Goal: Check status: Check status

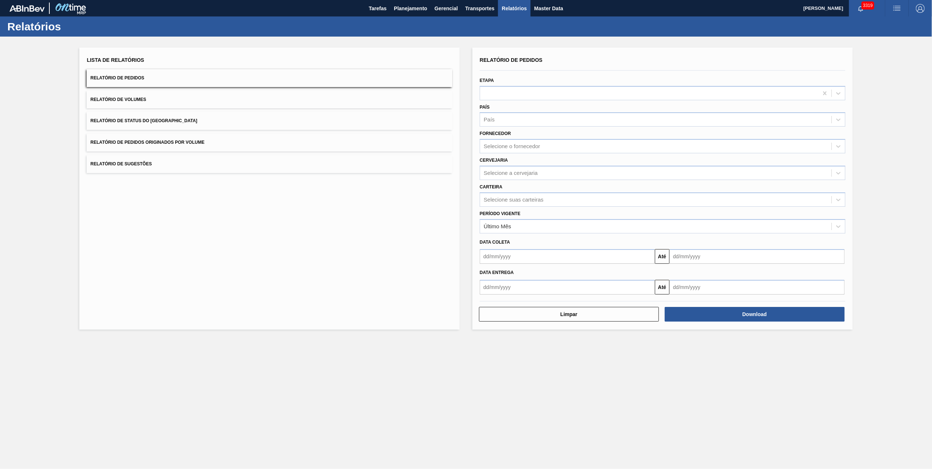
click at [206, 146] on button "Relatório de Pedidos Originados por Volume" at bounding box center [270, 142] width 366 height 18
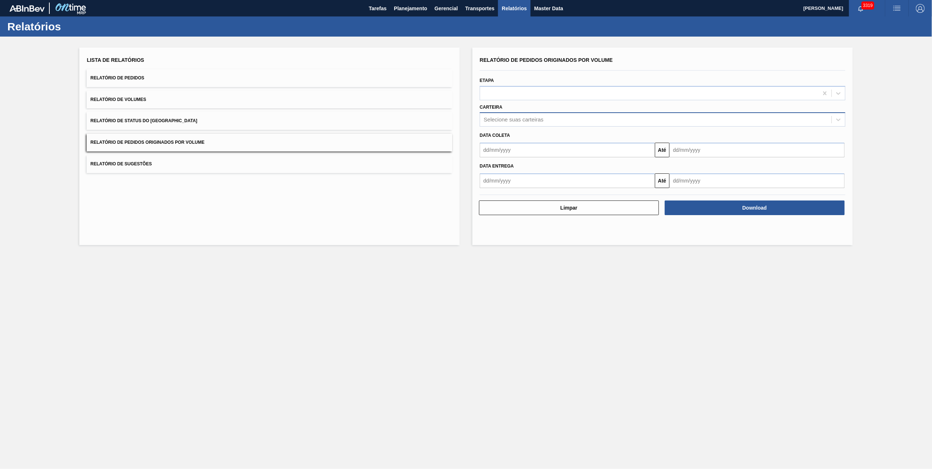
click at [508, 124] on div "Selecione suas carteiras" at bounding box center [655, 119] width 351 height 11
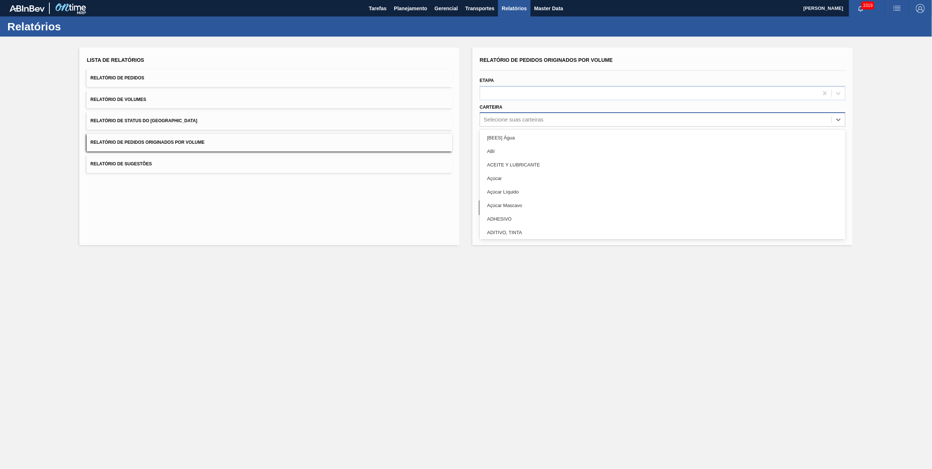
click at [504, 123] on div "Selecione suas carteiras" at bounding box center [655, 119] width 351 height 11
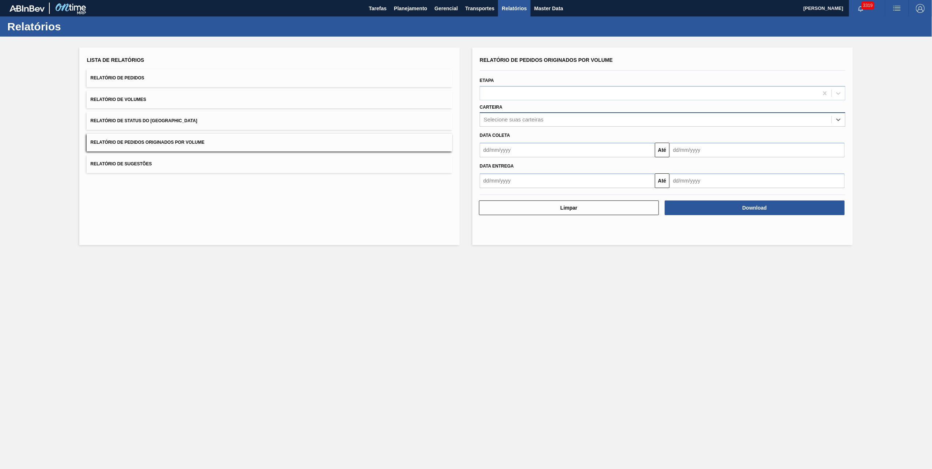
click at [504, 123] on div "Selecione suas carteiras" at bounding box center [655, 119] width 351 height 11
type input "vidro"
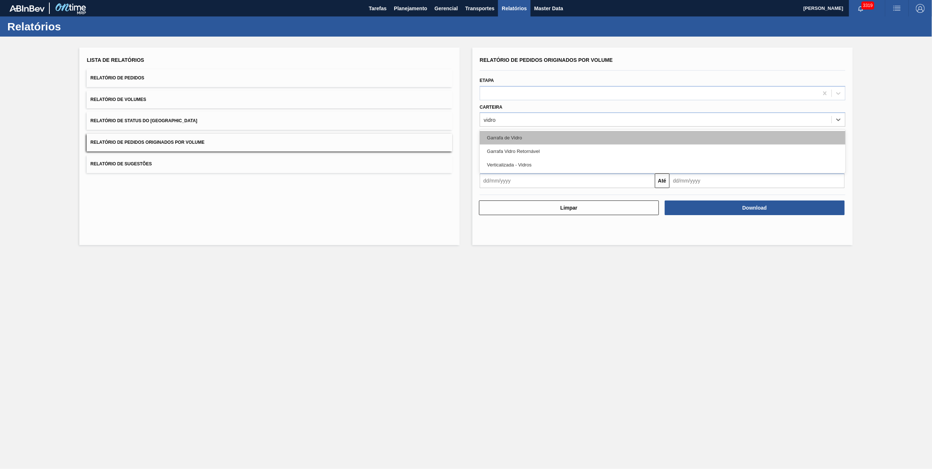
click at [518, 138] on div "Garrafa de Vidro" at bounding box center [663, 138] width 366 height 14
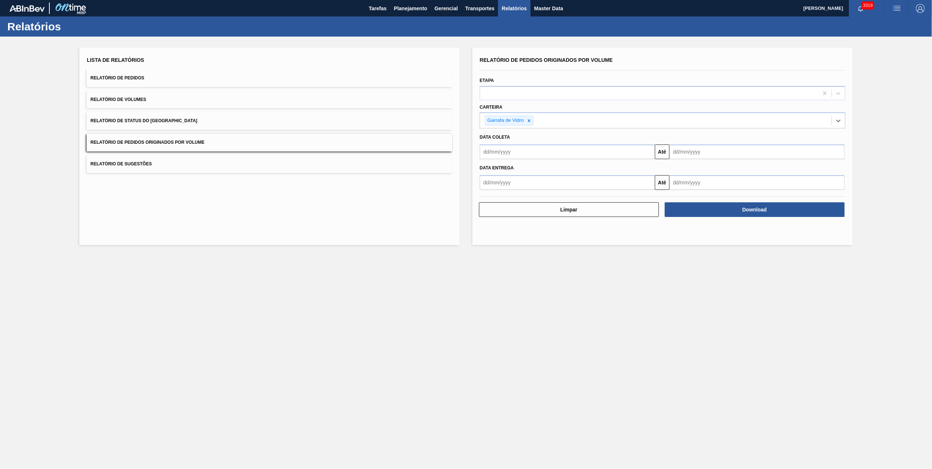
click at [522, 159] on div "Data entrega Até" at bounding box center [663, 174] width 372 height 31
click at [514, 155] on input "text" at bounding box center [567, 151] width 175 height 15
click at [595, 169] on div "Data entrega" at bounding box center [663, 168] width 372 height 11
click at [540, 155] on input "text" at bounding box center [567, 151] width 175 height 15
click at [503, 192] on div "1" at bounding box center [501, 193] width 10 height 10
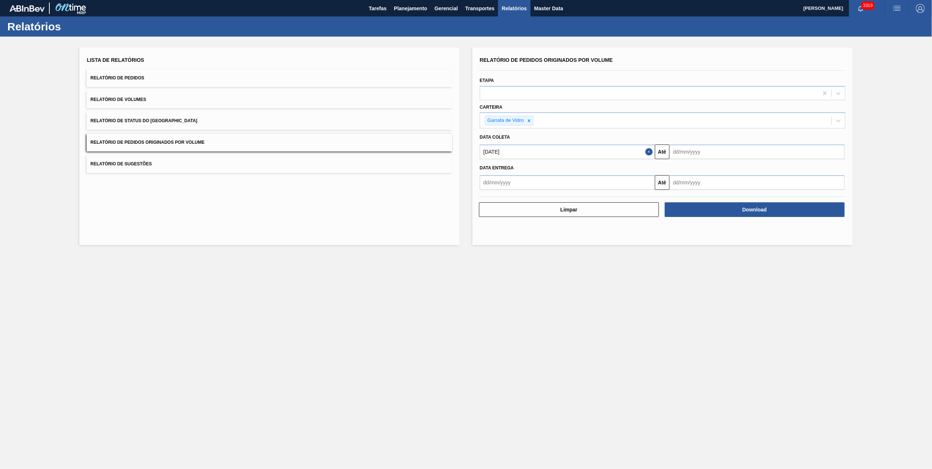
type input "[DATE]"
click at [676, 157] on input "text" at bounding box center [757, 151] width 175 height 15
click at [704, 214] on div "16" at bounding box center [702, 217] width 10 height 10
type input "[DATE]"
click at [733, 212] on button "Download" at bounding box center [755, 209] width 180 height 15
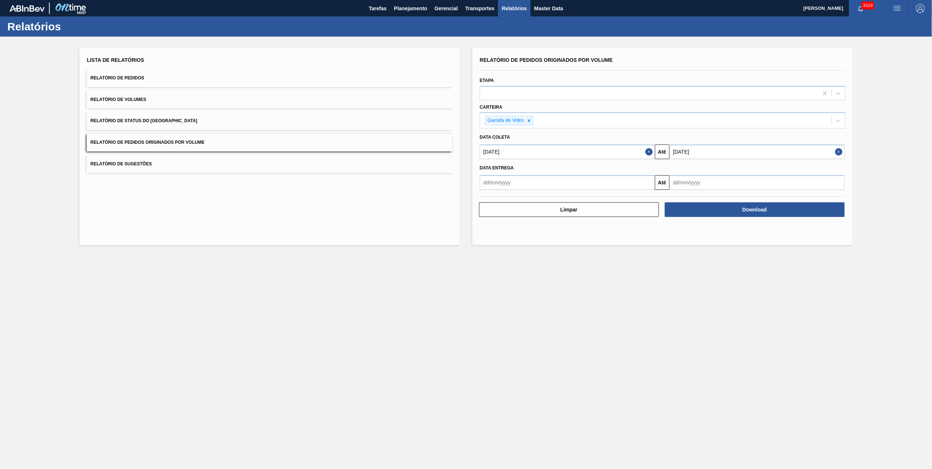
click at [305, 430] on main "Tarefas Planejamento Gerencial Transportes Relatórios Master Data [PERSON_NAME]…" at bounding box center [466, 234] width 932 height 469
click at [404, 9] on span "Planejamento" at bounding box center [410, 8] width 33 height 9
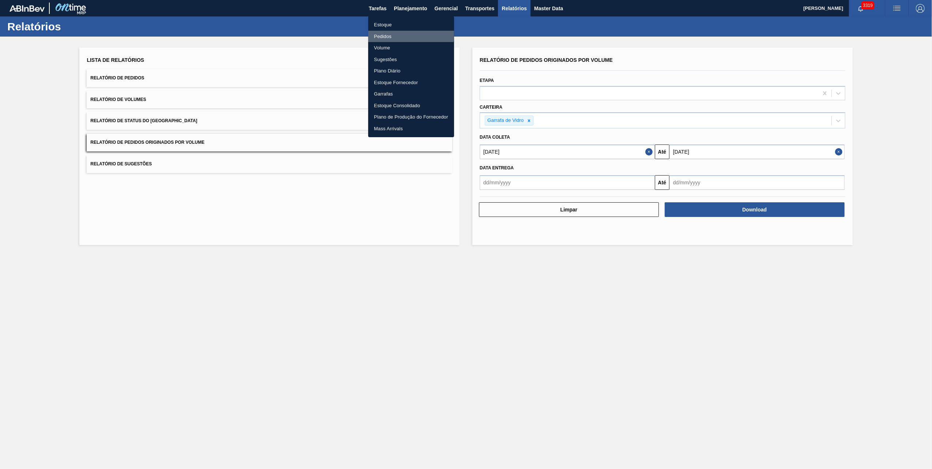
click at [391, 31] on li "Pedidos" at bounding box center [411, 37] width 86 height 12
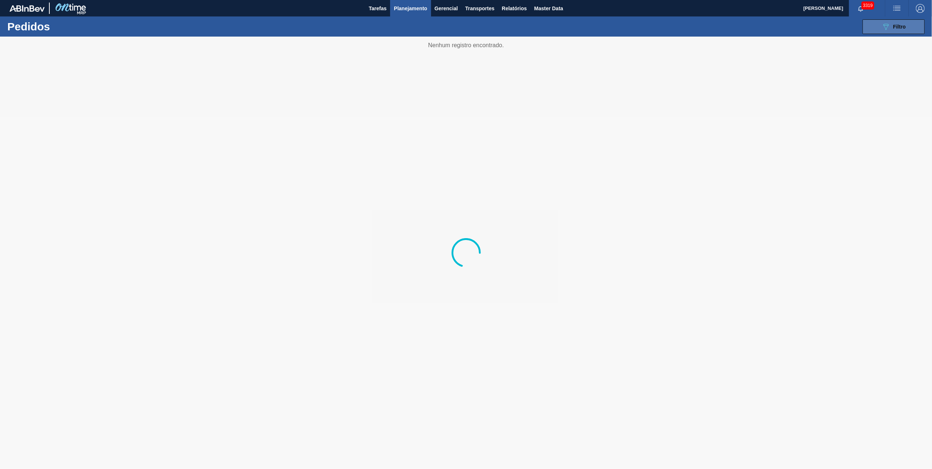
drag, startPoint x: 909, startPoint y: 37, endPoint x: 899, endPoint y: 32, distance: 11.1
click at [906, 37] on div at bounding box center [466, 253] width 932 height 432
click at [897, 31] on div "089F7B8B-B2A5-4AFE-B5C0-19BA573D28AC Filtro" at bounding box center [894, 26] width 25 height 9
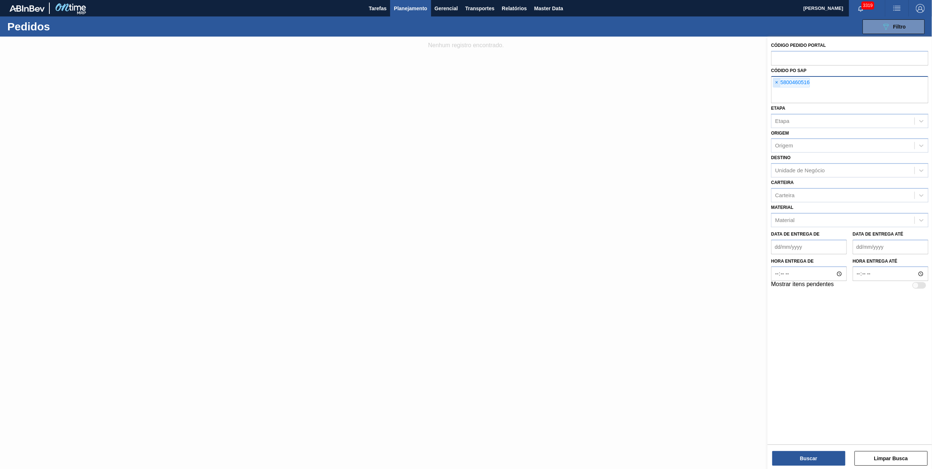
click at [774, 84] on span "×" at bounding box center [776, 82] width 7 height 9
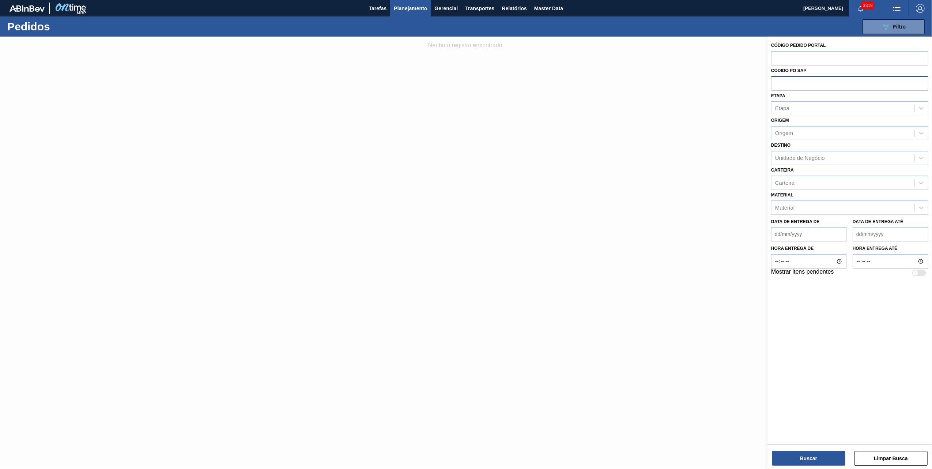
paste input "5800365774"
type input "5800365774"
click at [815, 453] on button "Buscar" at bounding box center [808, 458] width 73 height 15
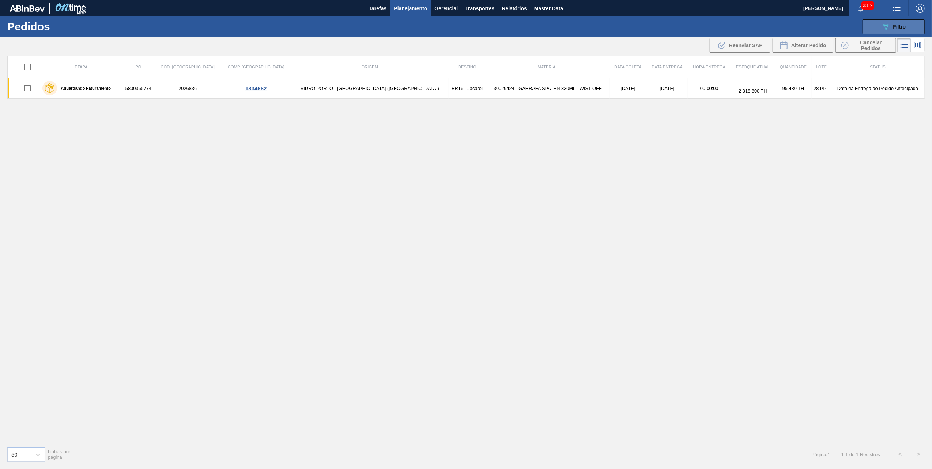
click at [875, 25] on button "089F7B8B-B2A5-4AFE-B5C0-19BA573D28AC Filtro" at bounding box center [894, 26] width 62 height 15
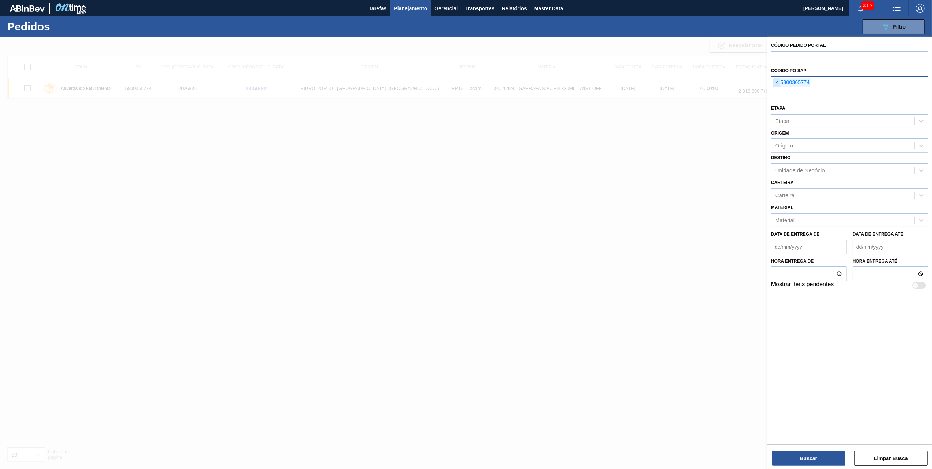
click at [773, 84] on span "×" at bounding box center [776, 82] width 7 height 9
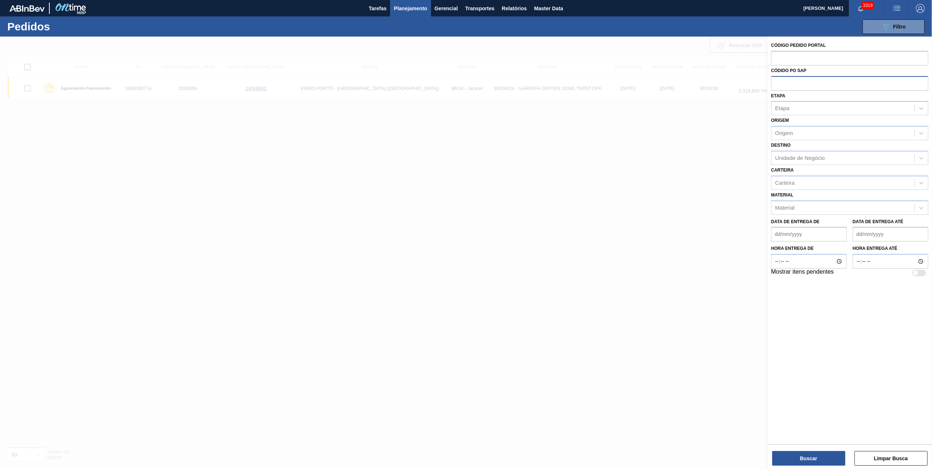
paste input "text"
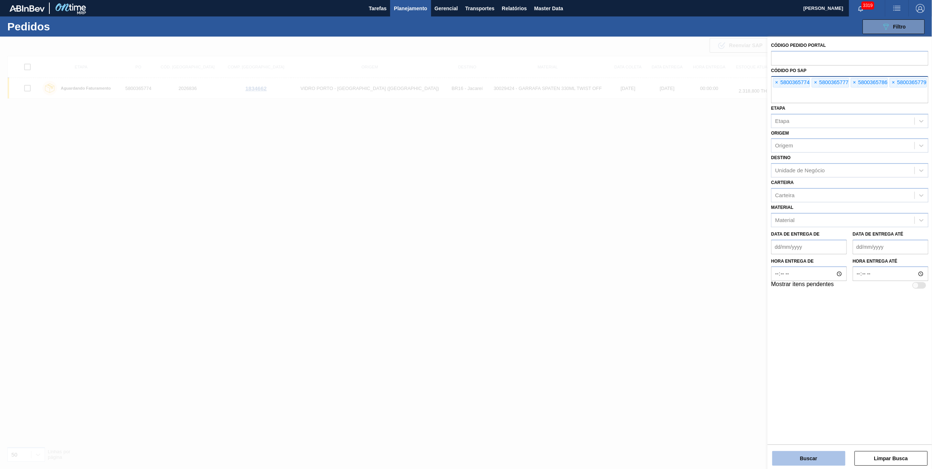
click at [799, 458] on button "Buscar" at bounding box center [808, 458] width 73 height 15
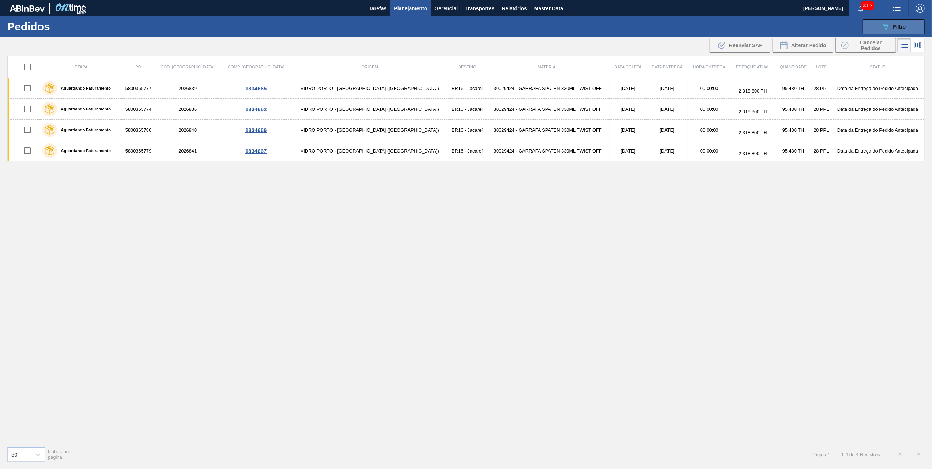
click at [878, 32] on button "089F7B8B-B2A5-4AFE-B5C0-19BA573D28AC Filtro" at bounding box center [894, 26] width 62 height 15
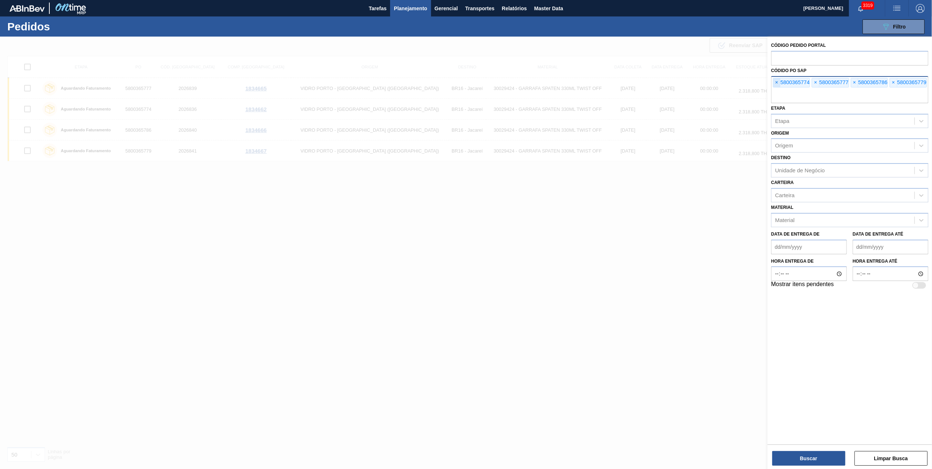
click at [775, 84] on span "×" at bounding box center [776, 82] width 7 height 9
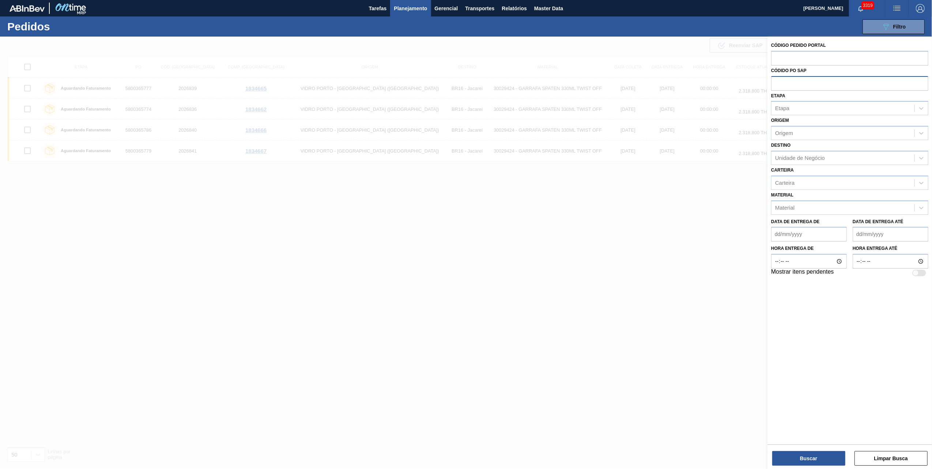
paste input "text"
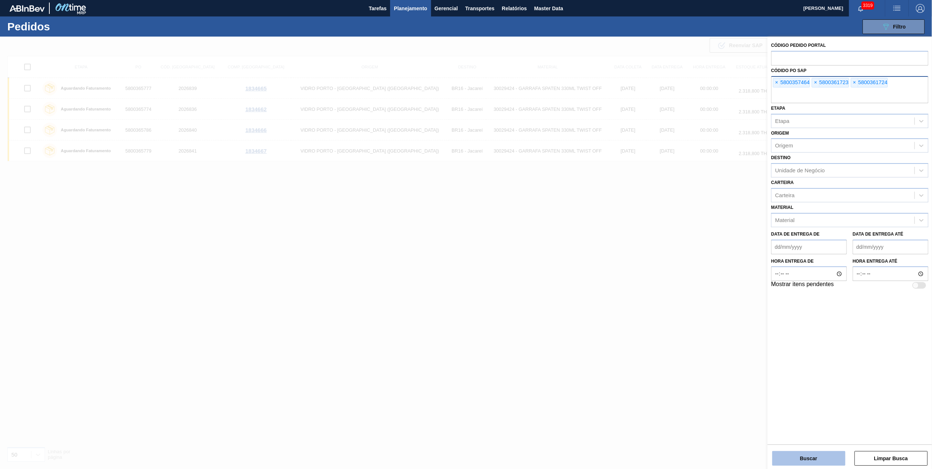
click at [787, 455] on button "Buscar" at bounding box center [808, 458] width 73 height 15
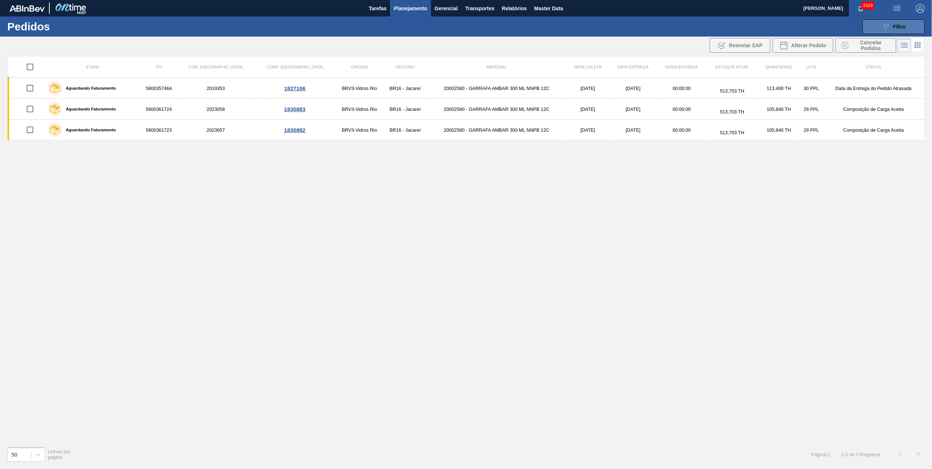
click at [878, 28] on button "089F7B8B-B2A5-4AFE-B5C0-19BA573D28AC Filtro" at bounding box center [894, 26] width 62 height 15
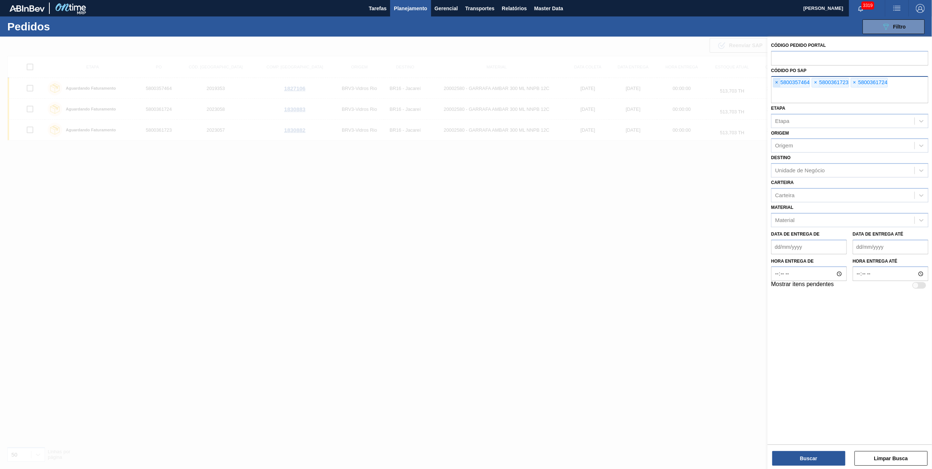
click at [780, 79] on span "×" at bounding box center [776, 82] width 7 height 9
click at [780, 89] on input "text" at bounding box center [849, 96] width 157 height 14
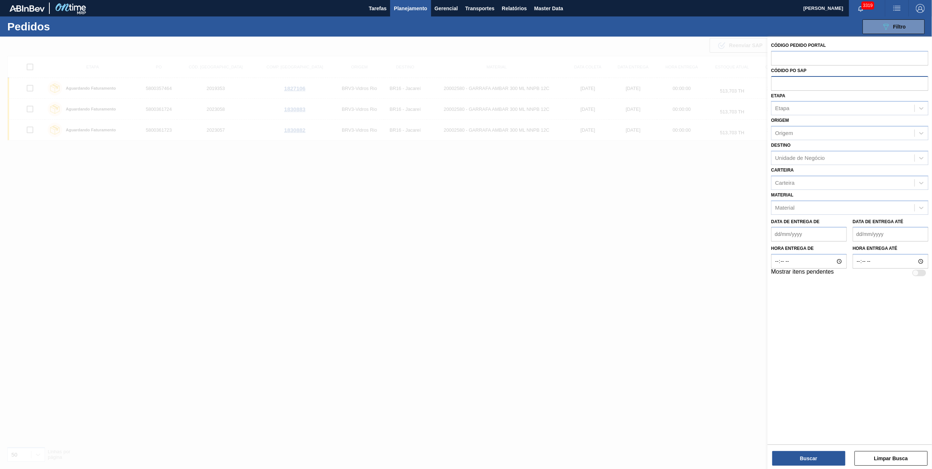
paste input "5800364088"
type input "5800364088"
click at [814, 452] on button "Buscar" at bounding box center [808, 458] width 73 height 15
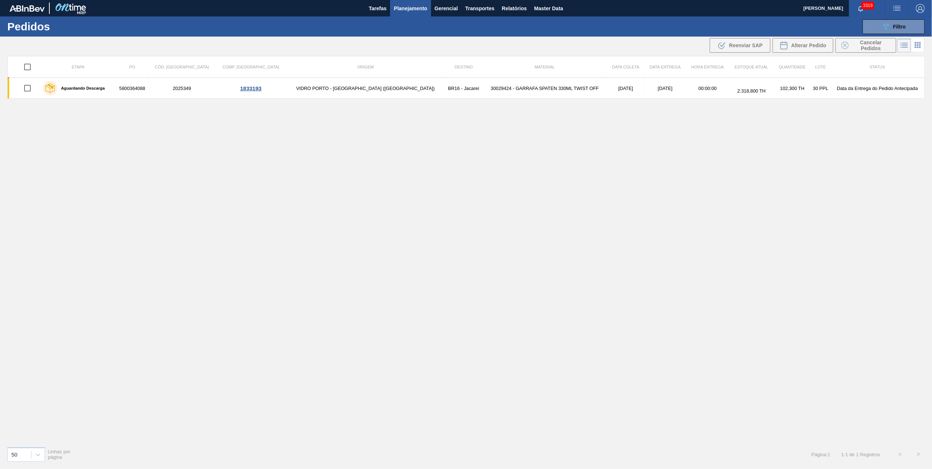
click at [754, 280] on div "Etapa PO Cód. Pedido Comp. Carga Origem Destino Material Data coleta Data entre…" at bounding box center [466, 248] width 918 height 385
click at [878, 154] on div "Etapa PO Cód. Pedido Comp. Carga Origem Destino Material Data coleta Data entre…" at bounding box center [466, 248] width 918 height 385
click at [892, 25] on div "089F7B8B-B2A5-4AFE-B5C0-19BA573D28AC Filtro" at bounding box center [894, 26] width 25 height 9
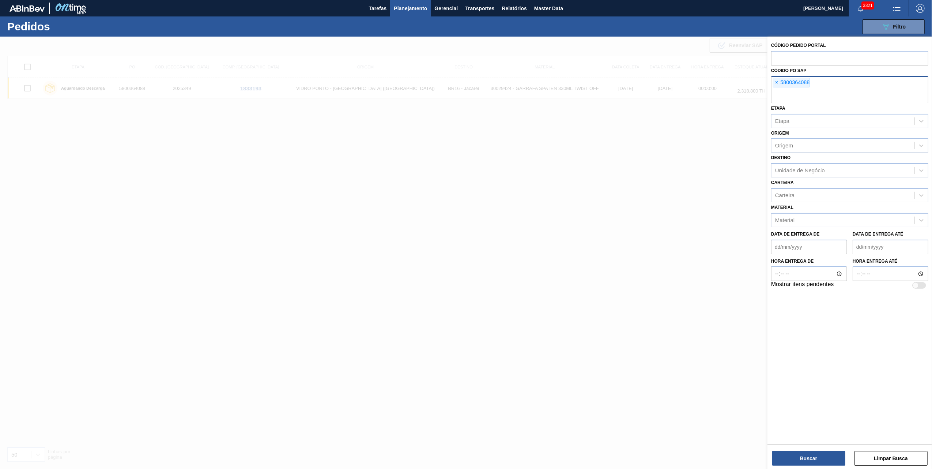
click at [772, 84] on div "× 5800364088" at bounding box center [849, 89] width 157 height 27
click at [773, 84] on div "× 5800364088" at bounding box center [791, 83] width 37 height 10
click at [775, 84] on span "×" at bounding box center [776, 82] width 7 height 9
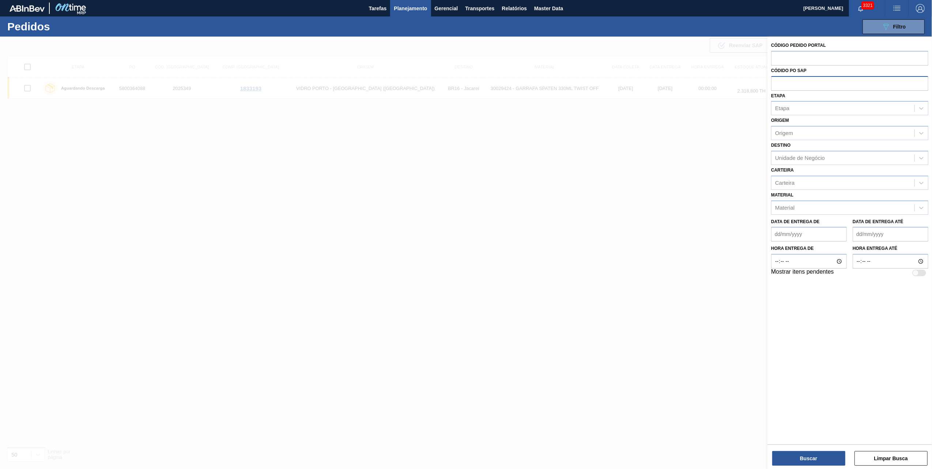
paste input "text"
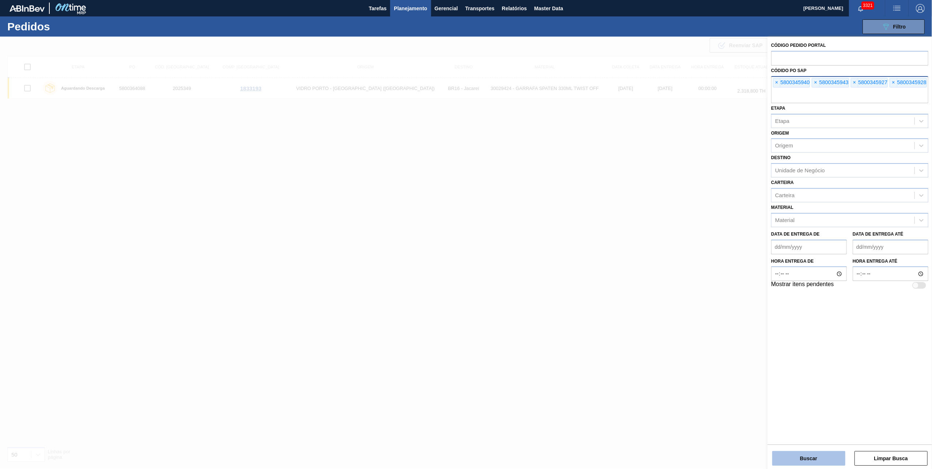
click at [805, 451] on button "Buscar" at bounding box center [808, 458] width 73 height 15
